Goal: Task Accomplishment & Management: Use online tool/utility

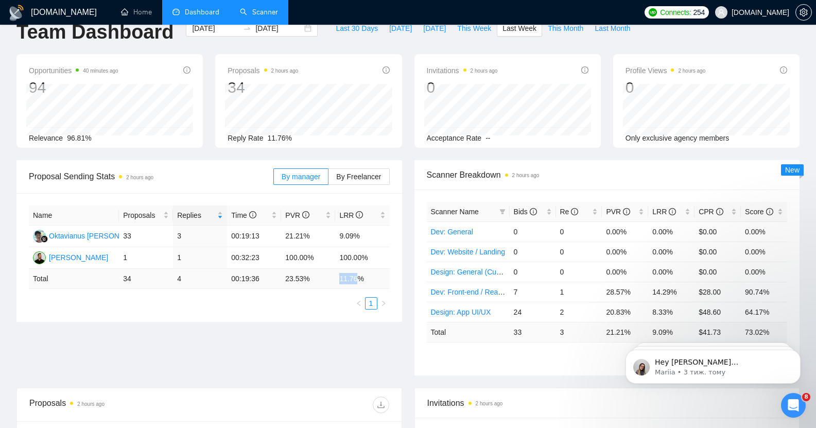
click at [265, 9] on link "Scanner" at bounding box center [259, 12] width 38 height 9
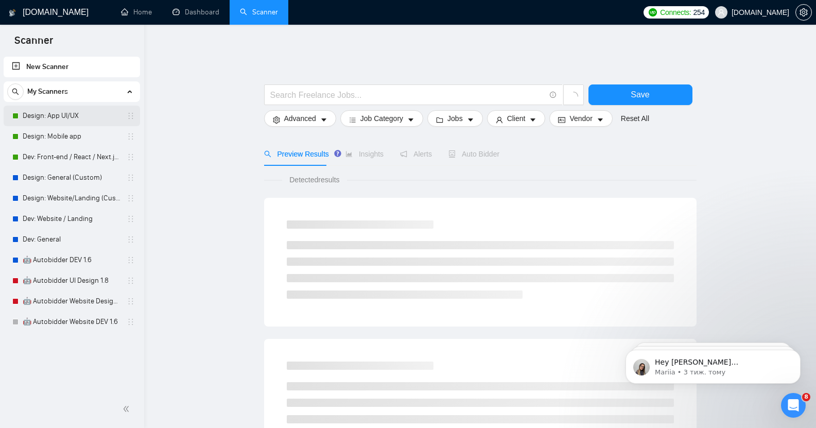
click at [74, 115] on link "Design: App UI/UX" at bounding box center [72, 116] width 98 height 21
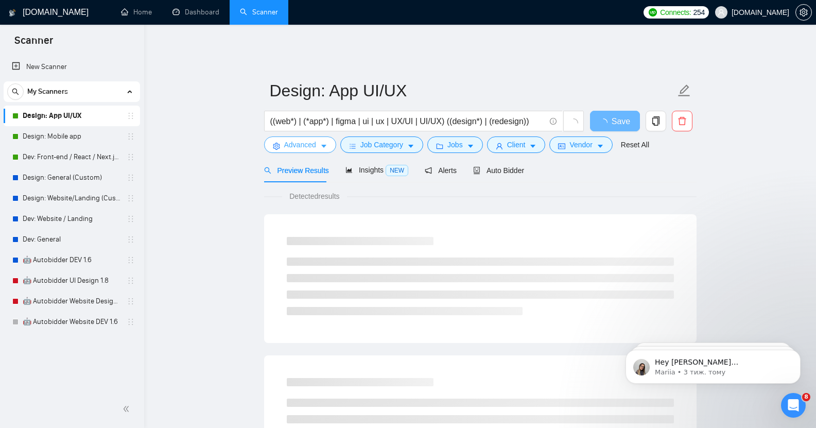
click at [316, 140] on button "Advanced" at bounding box center [300, 144] width 72 height 16
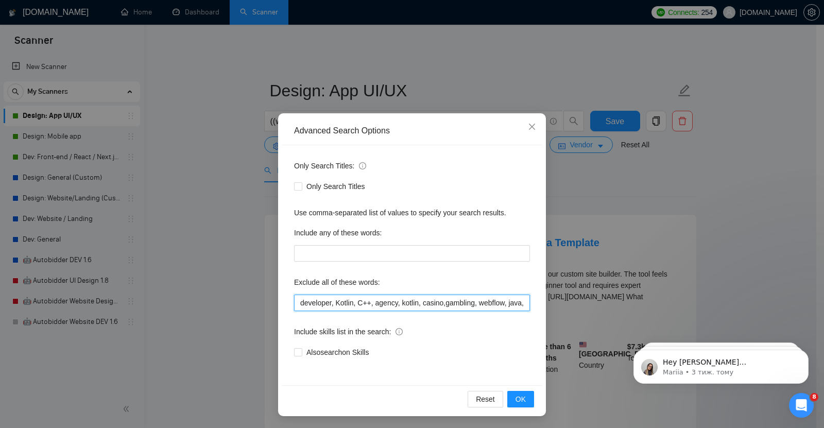
click at [442, 303] on input "developer, Kotlin, C++, agency, kotlin, casino,gambling, webflow, java, [DOMAIN…" at bounding box center [412, 302] width 236 height 16
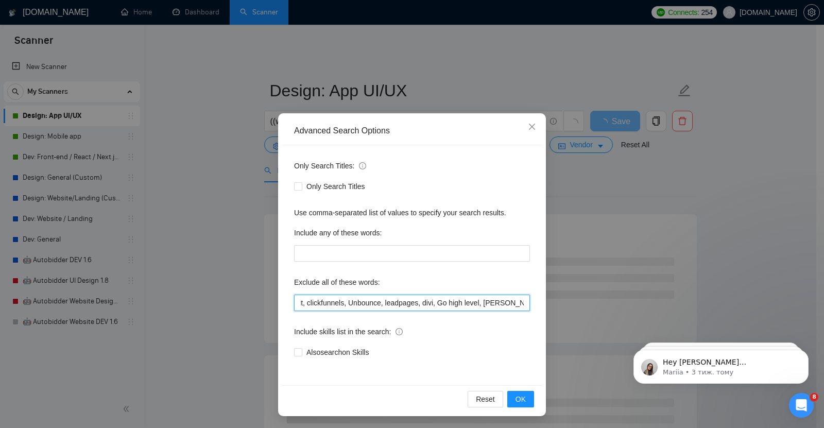
scroll to position [0, 1038]
click at [519, 302] on input "developer, Kotlin, C++, agency, kotlin, casino, gambling, webflow, java, [DOMAI…" at bounding box center [412, 302] width 236 height 16
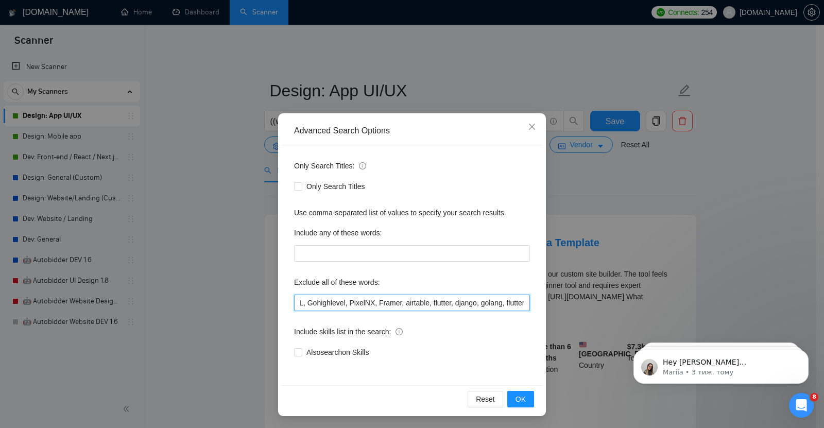
paste input "Consultant"
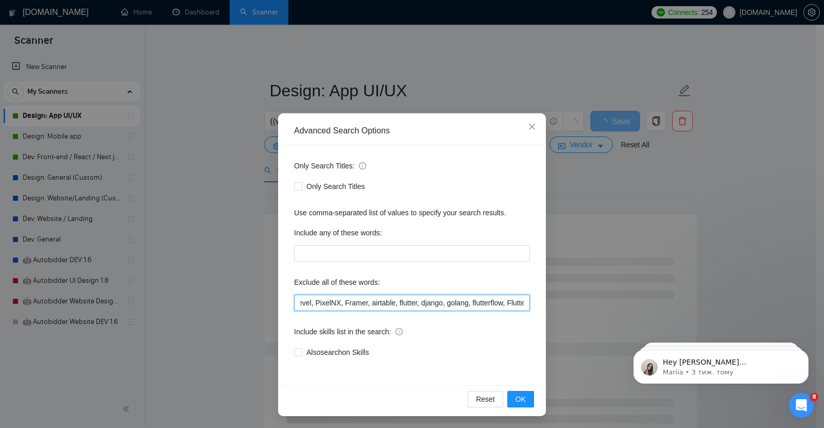
click at [489, 302] on input "developer, Kotlin, C++, agency, kotlin, casino, gambling, webflow, java, [DOMAI…" at bounding box center [412, 302] width 236 height 16
type input "developer, Kotlin, C++, agency, kotlin, casino, gambling, webflow, java, [DOMAI…"
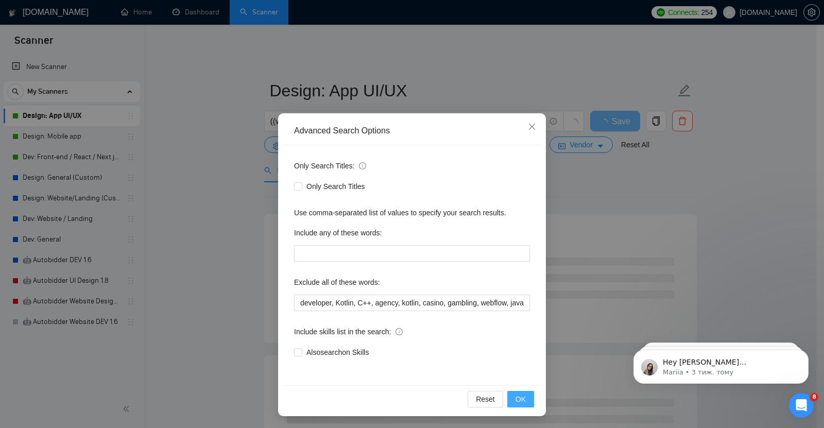
click at [520, 393] on button "OK" at bounding box center [520, 399] width 27 height 16
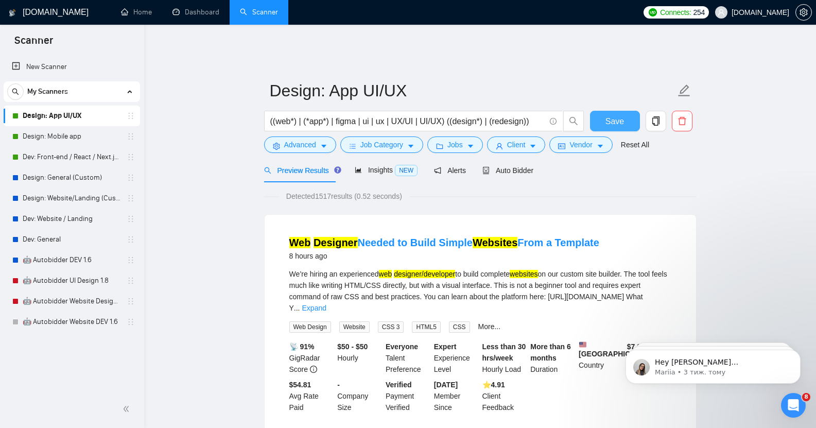
click at [611, 117] on span "Save" at bounding box center [614, 121] width 19 height 13
click at [53, 137] on link "Design: Mobile app" at bounding box center [72, 136] width 98 height 21
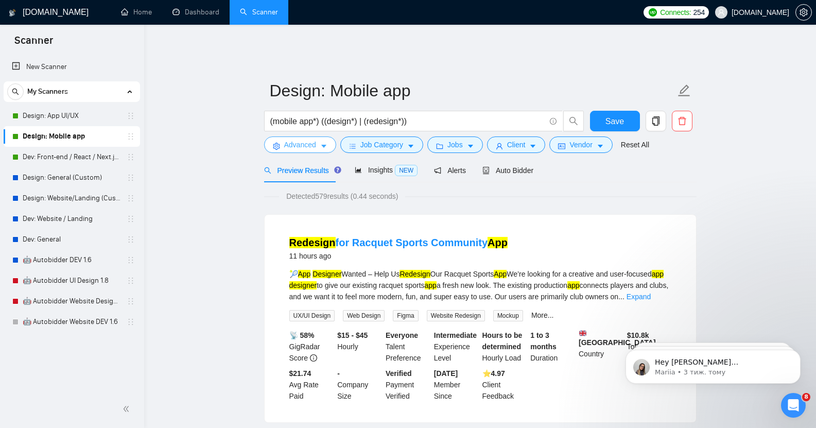
click at [319, 139] on button "Advanced" at bounding box center [300, 144] width 72 height 16
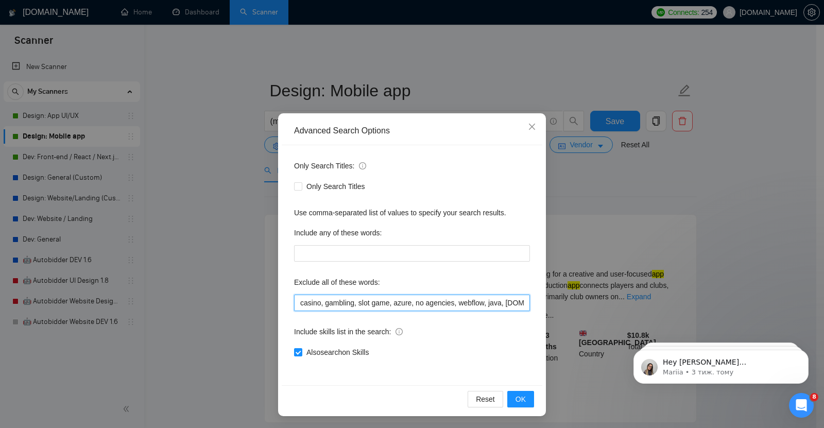
click at [403, 302] on input "casino, gambling, slot game, azure, no agencies, webflow, java, [DOMAIN_NAME], …" at bounding box center [412, 302] width 236 height 16
click at [520, 303] on input "casino, gambling, slot game, azure, no agencies, webflow, java, [DOMAIN_NAME], …" at bounding box center [412, 302] width 236 height 16
paste input "Consultant"
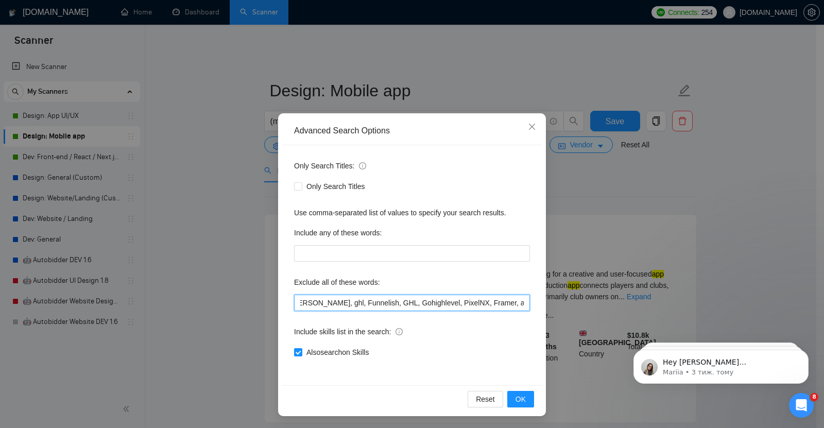
scroll to position [0, 938]
click at [489, 303] on input "casino, gambling, slot game, azure, no agencies, webflow, java, [DOMAIN_NAME], …" at bounding box center [412, 302] width 236 height 16
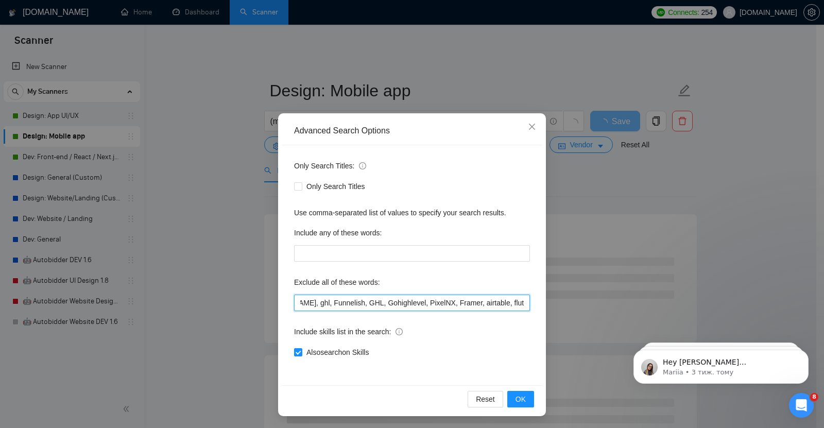
scroll to position [0, 934]
type input "casino, gambling, slot game, azure, no agencies, webflow, java, [DOMAIN_NAME], …"
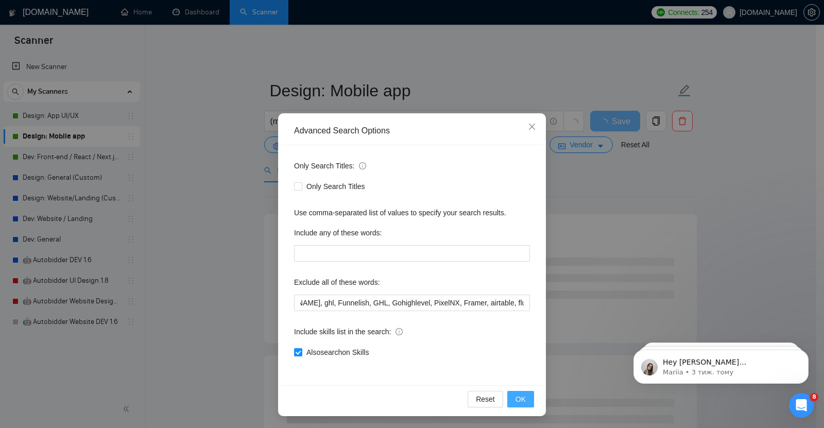
scroll to position [0, 0]
click at [520, 400] on span "OK" at bounding box center [520, 398] width 10 height 11
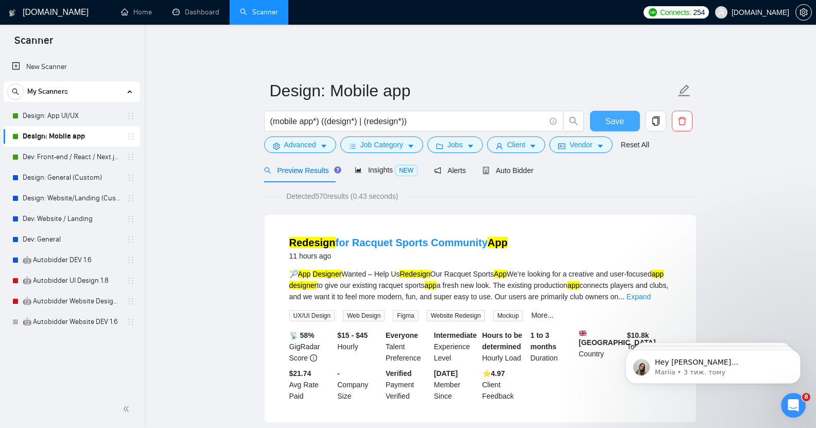
click at [603, 113] on button "Save" at bounding box center [615, 121] width 50 height 21
click at [76, 156] on link "Dev: Front-end / React / Next.js / WebGL / GSAP" at bounding box center [72, 157] width 98 height 21
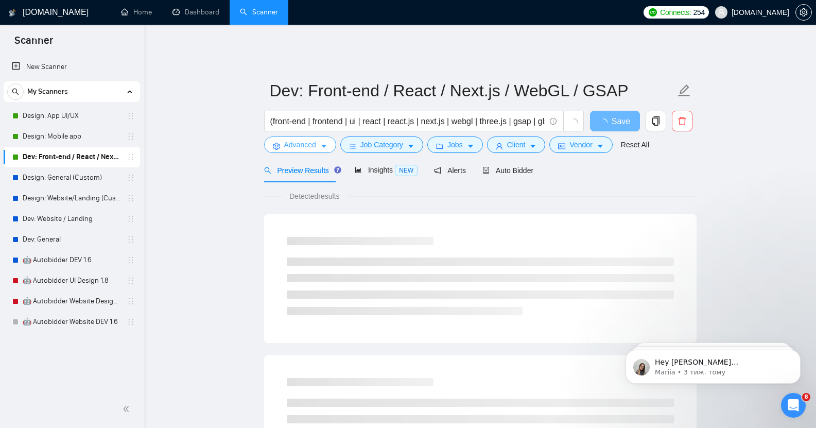
click at [305, 136] on button "Advanced" at bounding box center [300, 144] width 72 height 16
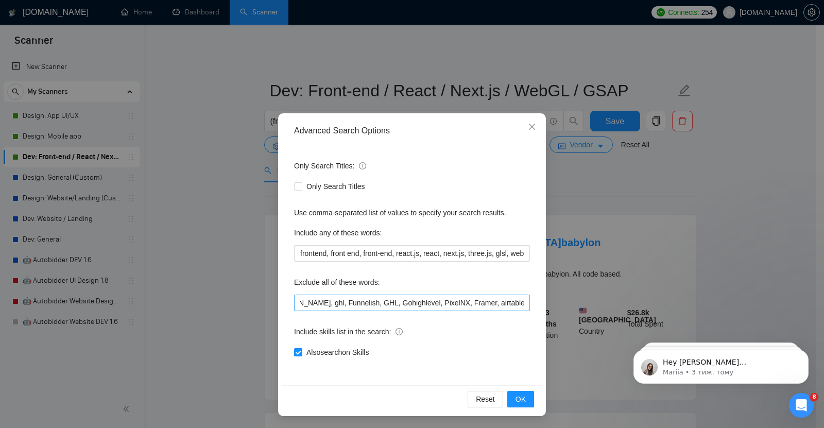
scroll to position [0, 1551]
click at [521, 302] on input "no agencies, back end, back-end, backend, full stack, full-stack, casino, slot …" at bounding box center [412, 302] width 236 height 16
paste input "Consultant"
click at [488, 302] on input "no agencies, back end, back-end, backend, full stack, full-stack, casino, slot …" at bounding box center [412, 302] width 236 height 16
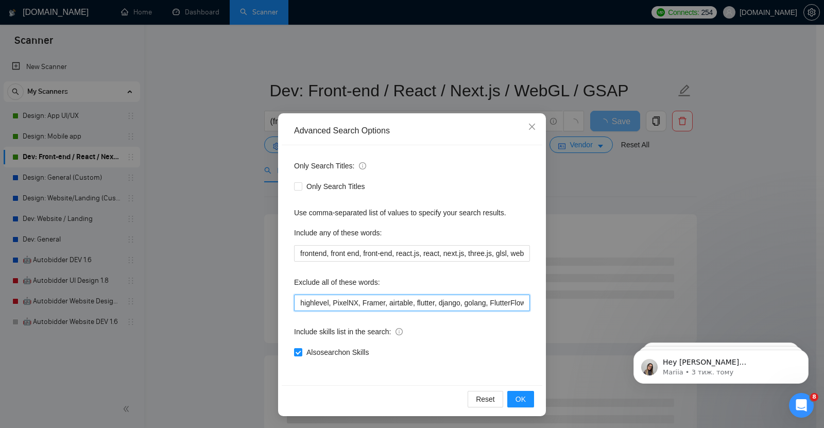
scroll to position [0, 1584]
type input "no agencies, back end, back-end, backend, full stack, full-stack, casino, slot …"
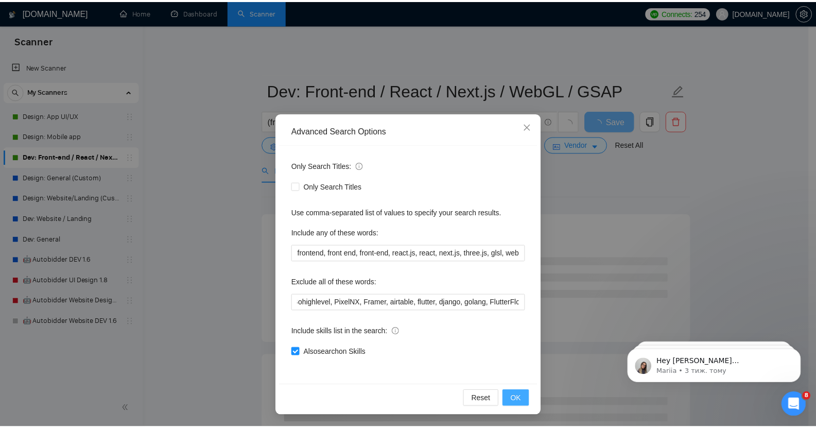
scroll to position [0, 0]
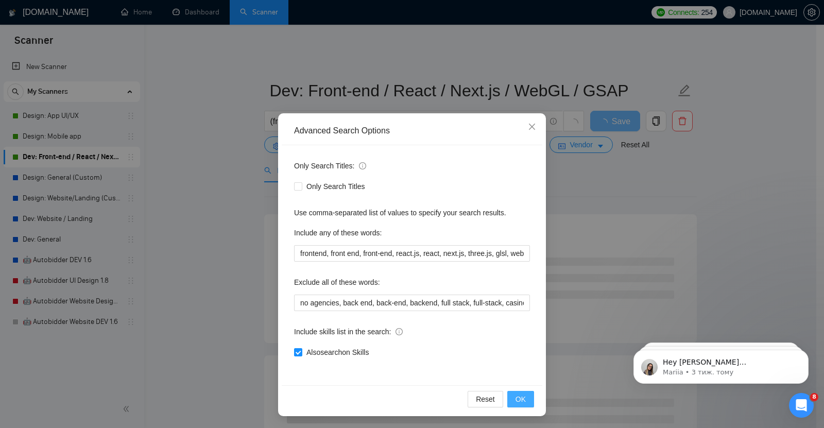
click at [522, 396] on button "OK" at bounding box center [520, 399] width 27 height 16
